Goal: Register for event/course: Sign up to attend an event or enroll in a course

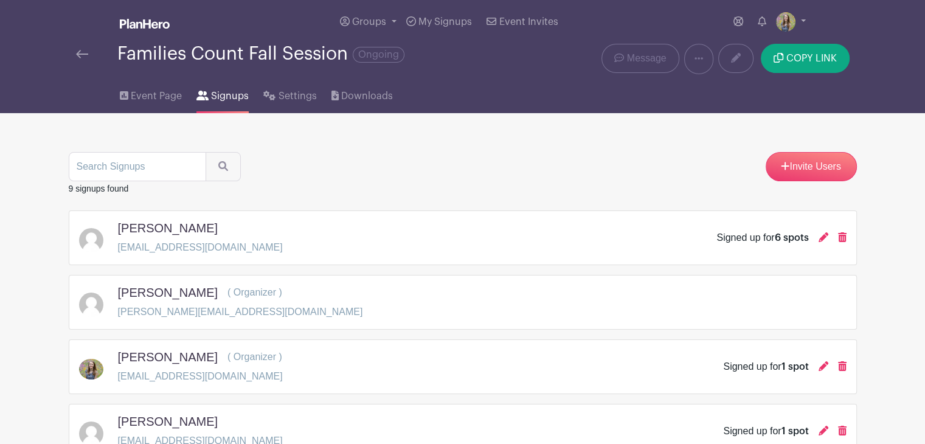
click at [88, 57] on img at bounding box center [82, 54] width 12 height 9
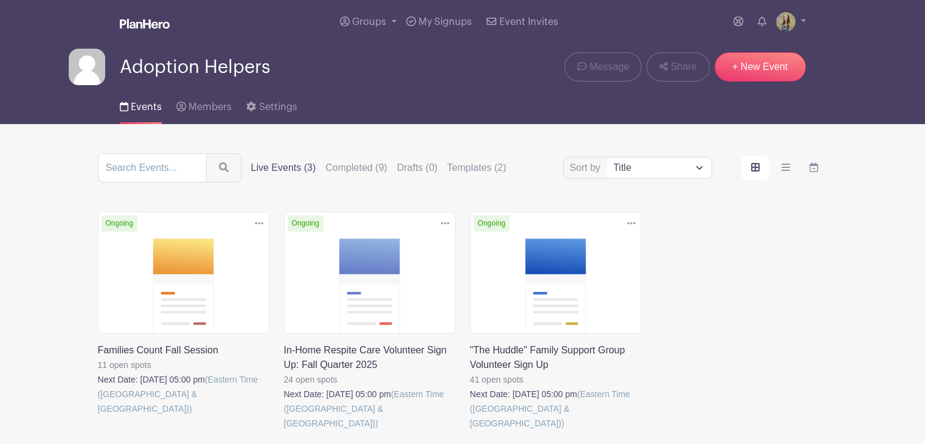
click at [284, 431] on link at bounding box center [284, 431] width 0 height 0
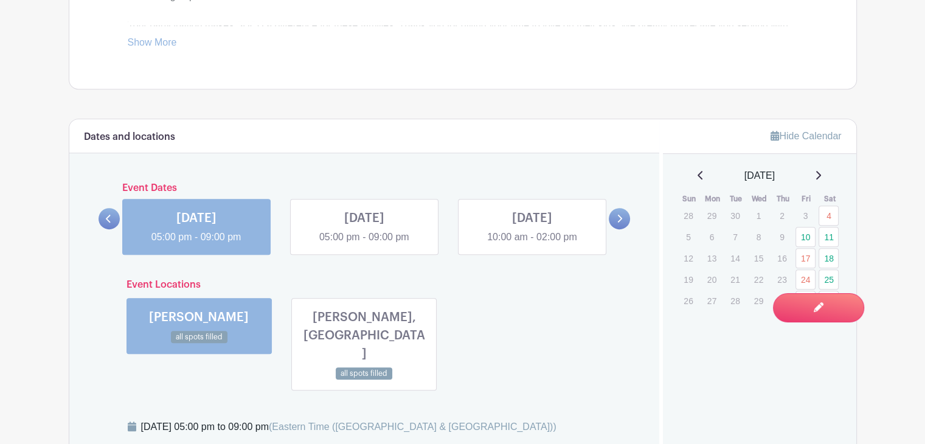
scroll to position [681, 0]
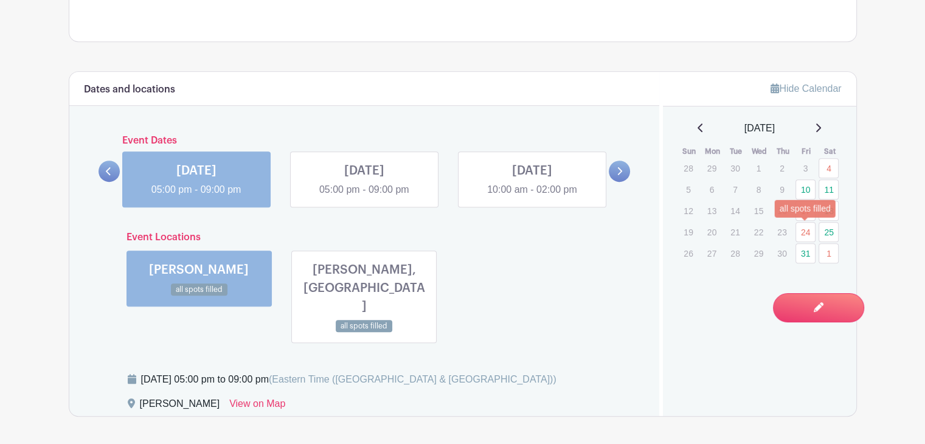
click at [804, 227] on link "24" at bounding box center [806, 232] width 20 height 20
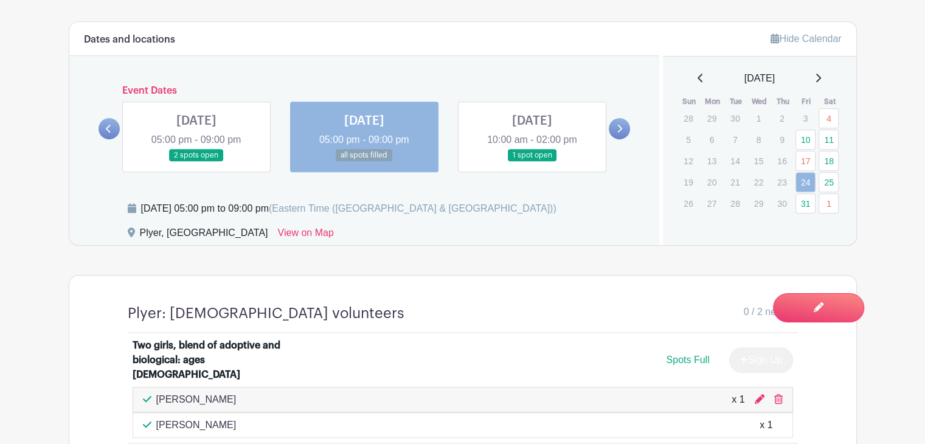
scroll to position [730, 0]
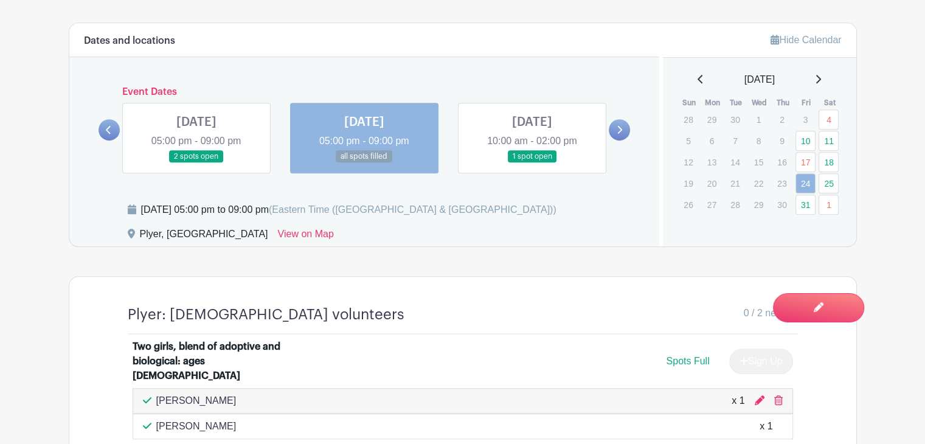
click at [532, 163] on link at bounding box center [532, 163] width 0 height 0
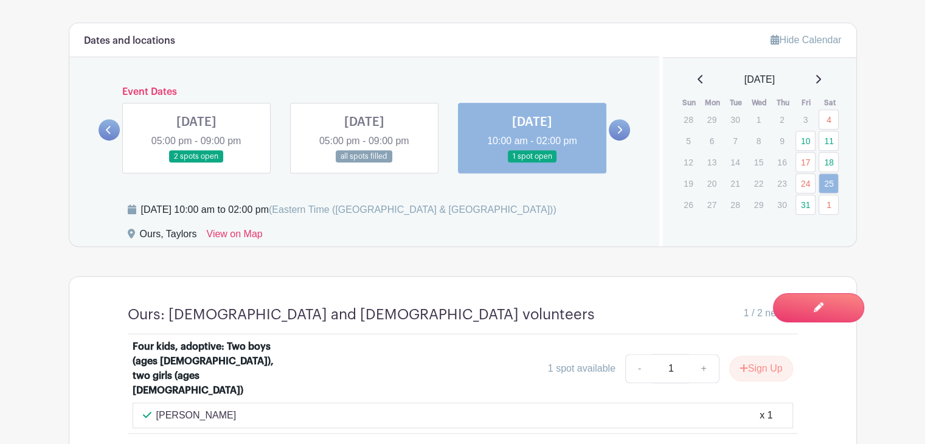
click at [616, 127] on link at bounding box center [619, 129] width 21 height 21
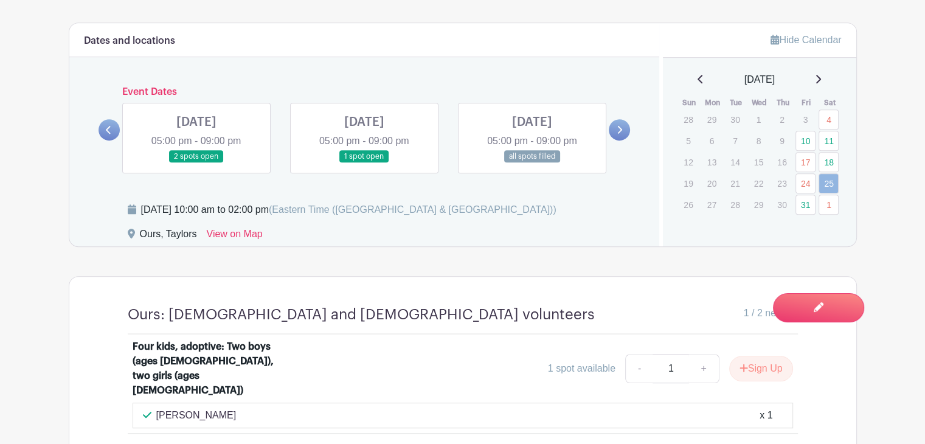
click at [196, 163] on link at bounding box center [196, 163] width 0 height 0
